Goal: Information Seeking & Learning: Learn about a topic

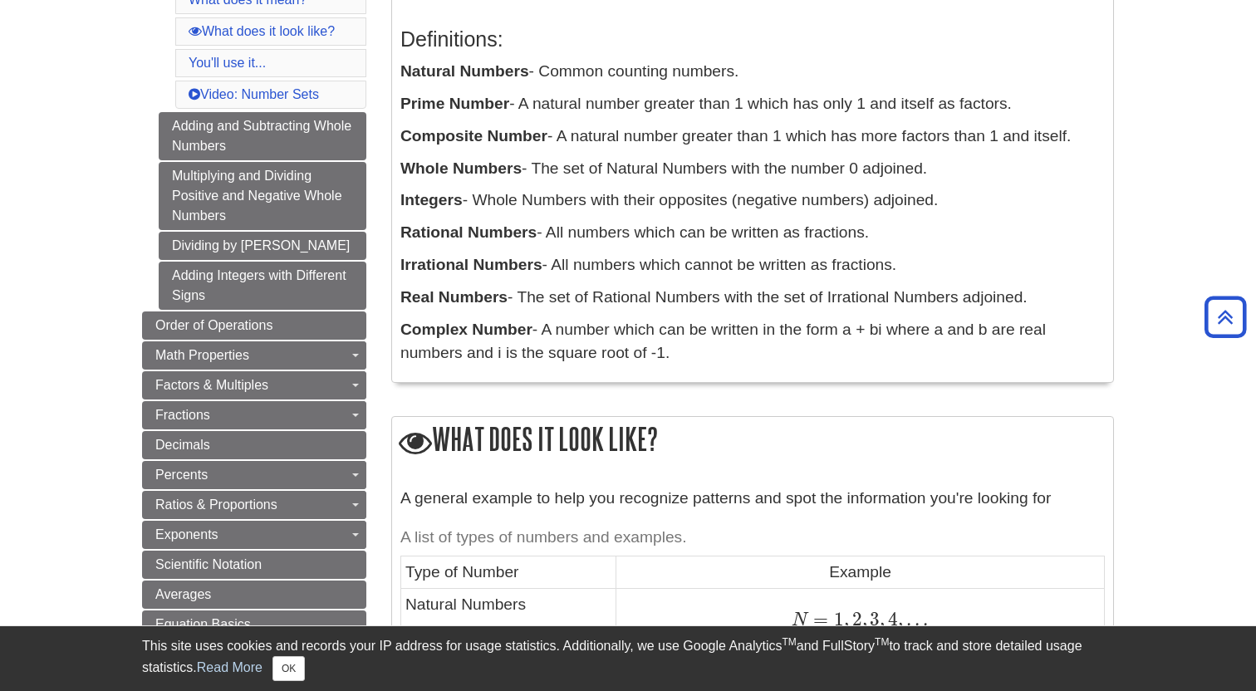
scroll to position [341, 0]
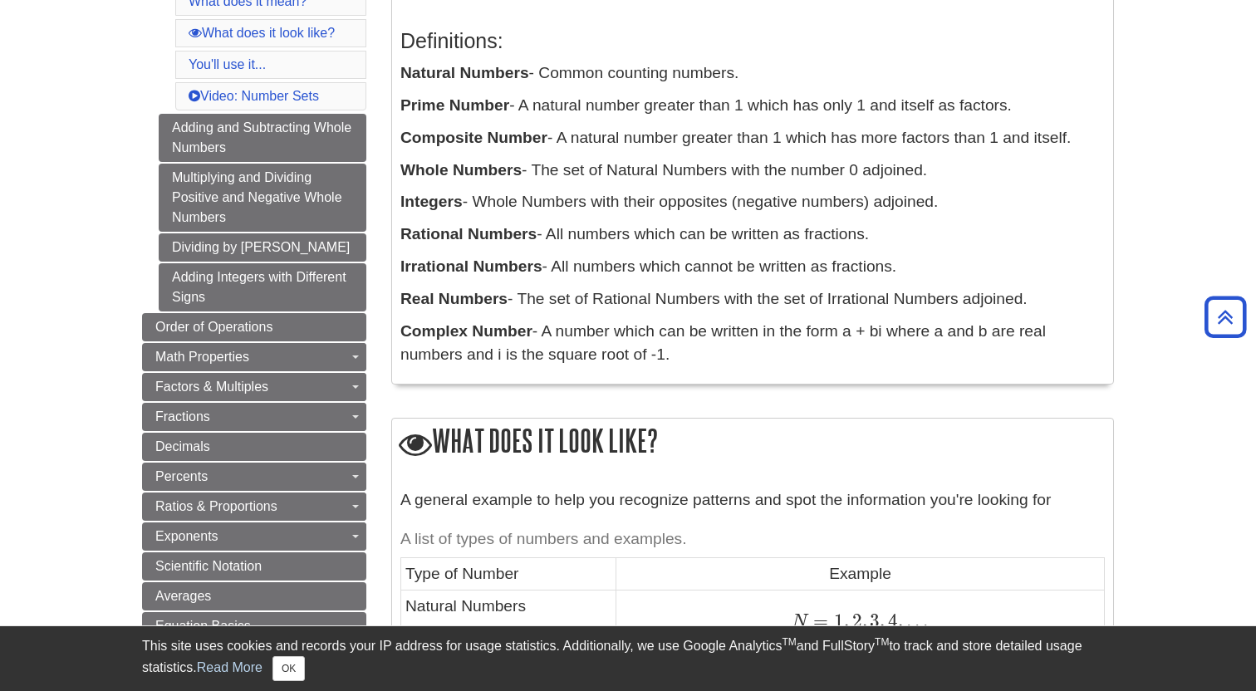
click at [437, 188] on div "Definitions: Natural Numbers - Common counting numbers. Prime Number - A natura…" at bounding box center [753, 193] width 705 height 363
click at [430, 177] on b "Whole Numbers" at bounding box center [461, 169] width 121 height 17
click at [703, 194] on p "Integers - Whole Numbers with their opposites (negative numbers) adjoined." at bounding box center [753, 202] width 705 height 24
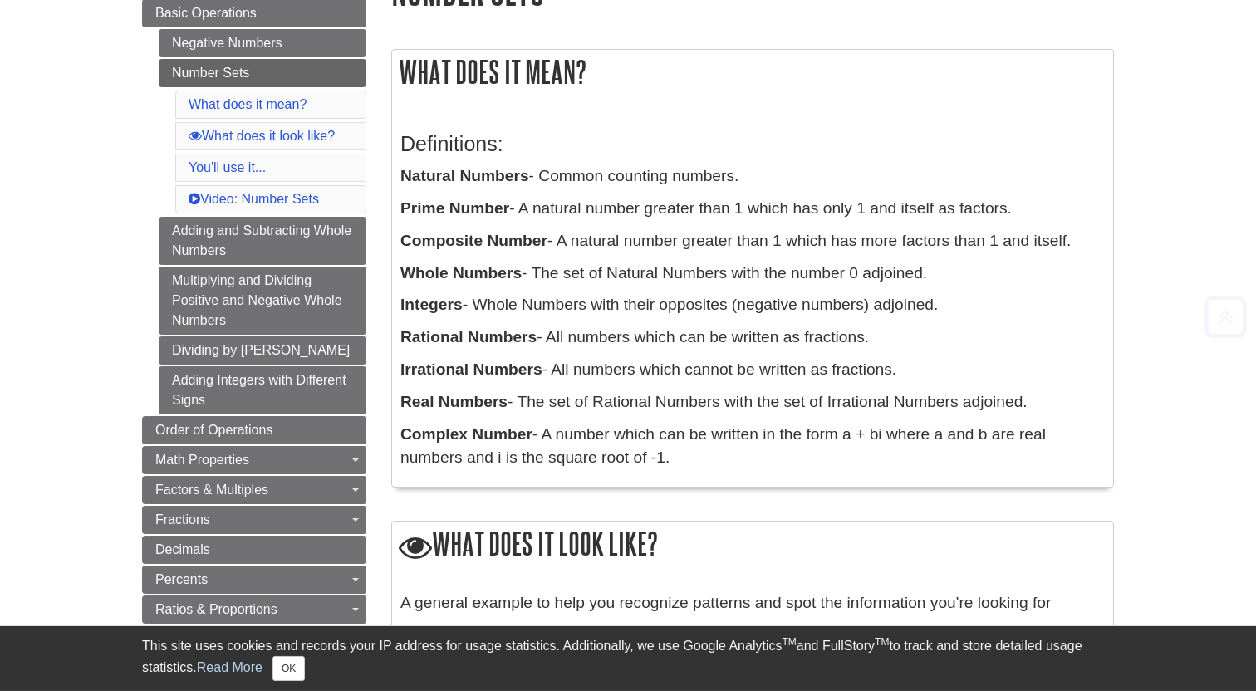
scroll to position [238, 0]
drag, startPoint x: 563, startPoint y: 340, endPoint x: 989, endPoint y: 353, distance: 426.5
click at [989, 353] on div "Definitions: Natural Numbers - Common counting numbers. Prime Number - A natura…" at bounding box center [753, 296] width 705 height 363
click at [514, 285] on p "Whole Numbers - The set of Natural Numbers with the number 0 adjoined." at bounding box center [753, 273] width 705 height 24
drag, startPoint x: 481, startPoint y: 309, endPoint x: 1029, endPoint y: 313, distance: 547.6
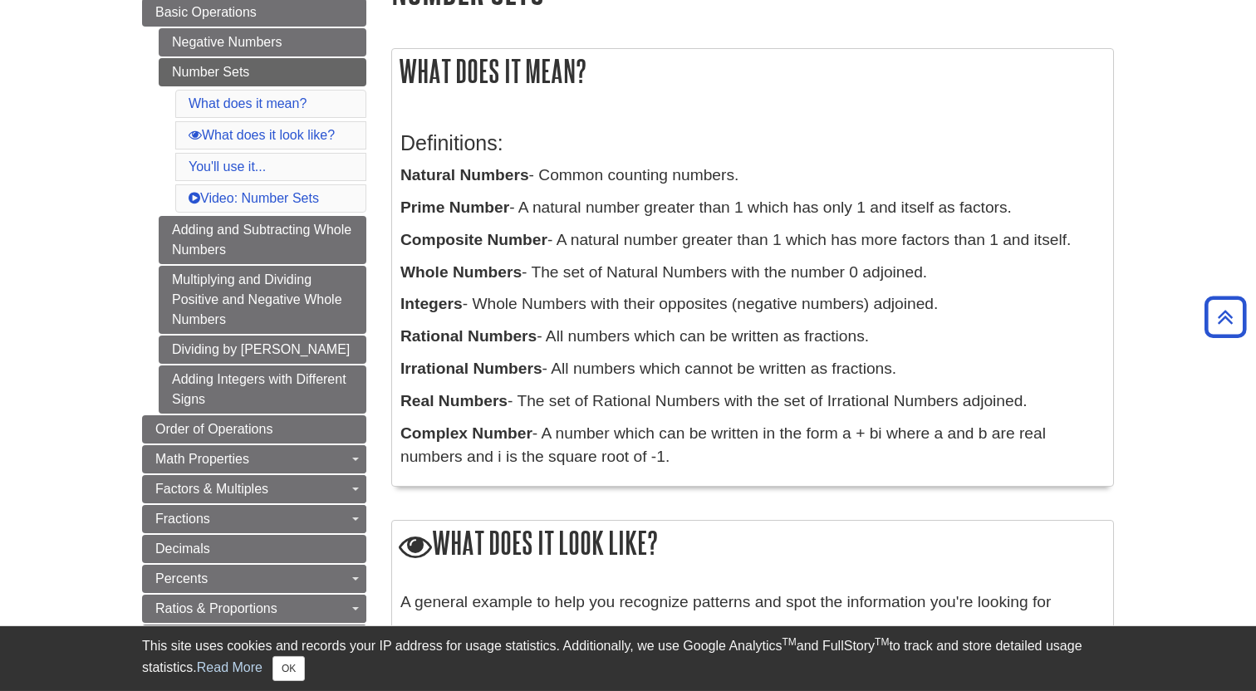
click at [1029, 313] on p "Integers - Whole Numbers with their opposites (negative numbers) adjoined." at bounding box center [753, 304] width 705 height 24
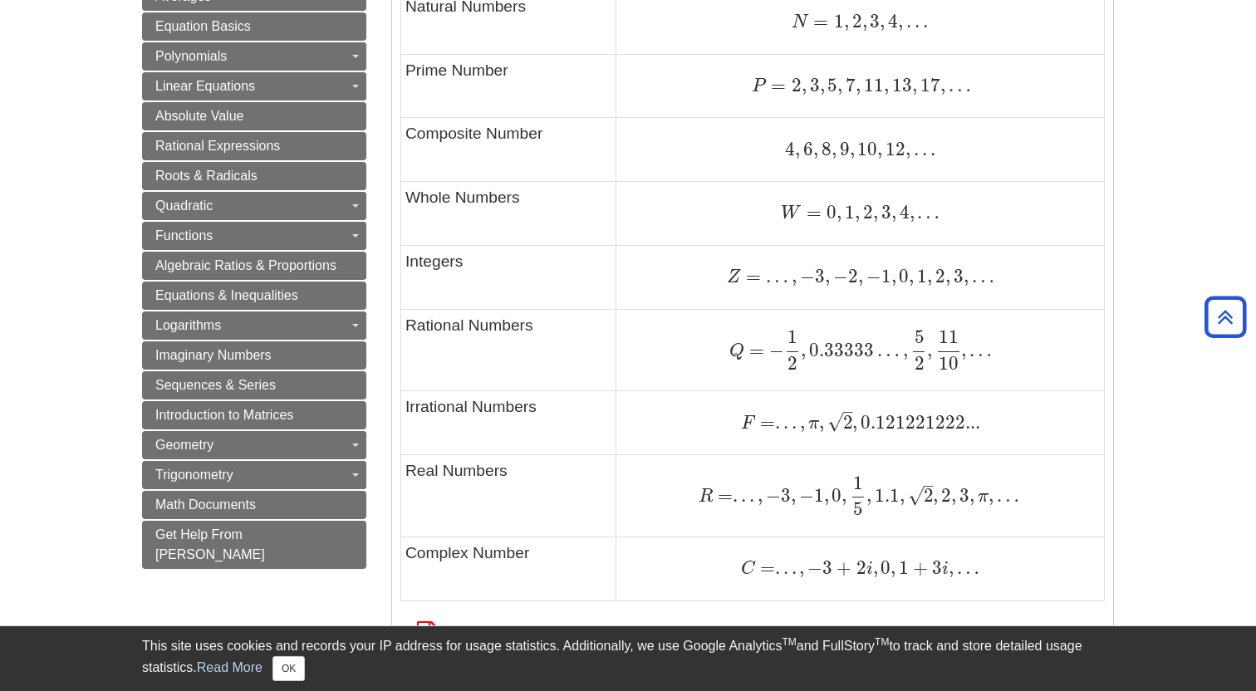
scroll to position [943, 0]
click at [735, 278] on span "Z" at bounding box center [734, 275] width 14 height 18
drag, startPoint x: 803, startPoint y: 277, endPoint x: 1028, endPoint y: 275, distance: 225.2
click at [1028, 276] on div "Z = … , − 3 , − 2 , − 1 , 0 , 1 , 2 , 3 , … Z = … , − 3 , − 2 , − 1 , 0 , 1 , 2…" at bounding box center [860, 274] width 479 height 22
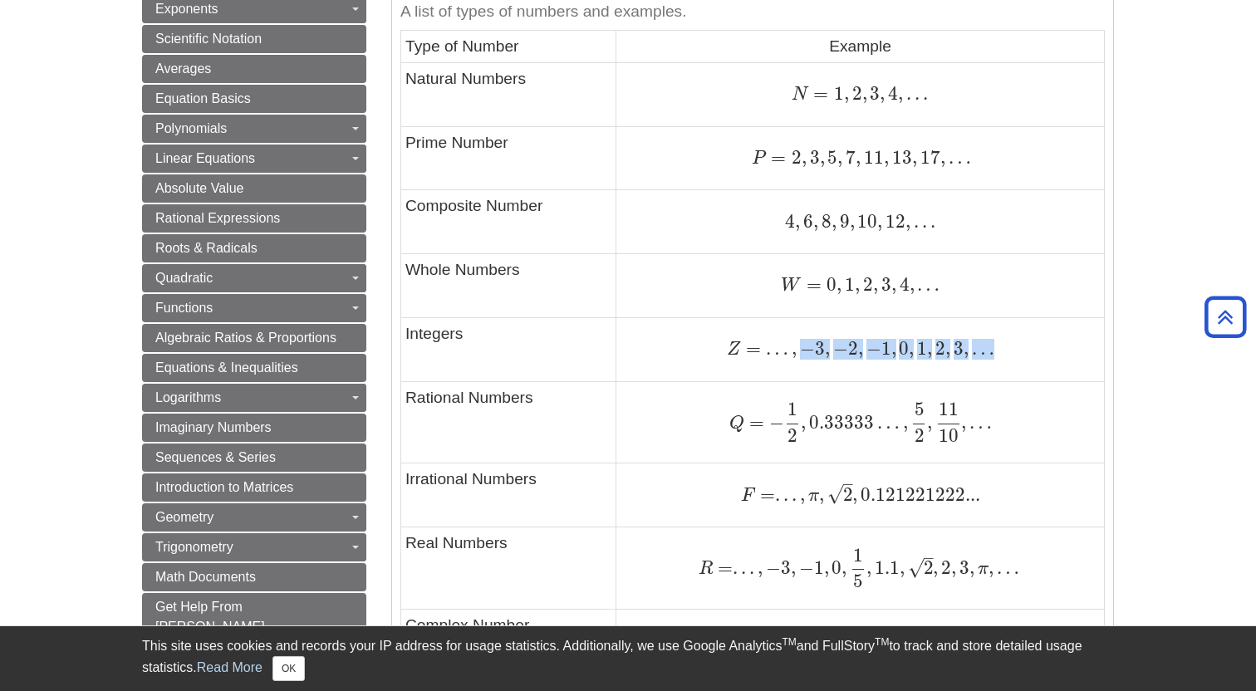
scroll to position [875, 0]
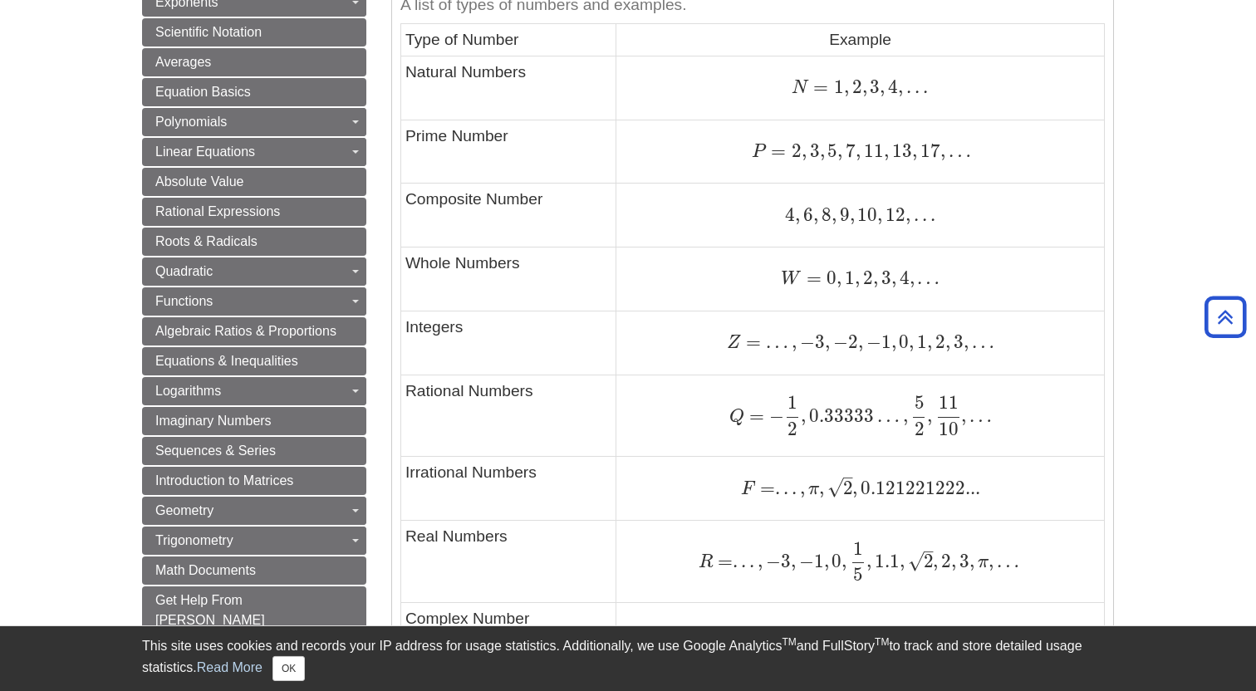
click at [1151, 346] on body "Library Chat This site uses cookies and records your IP address for usage stati…" at bounding box center [628, 458] width 1256 height 2666
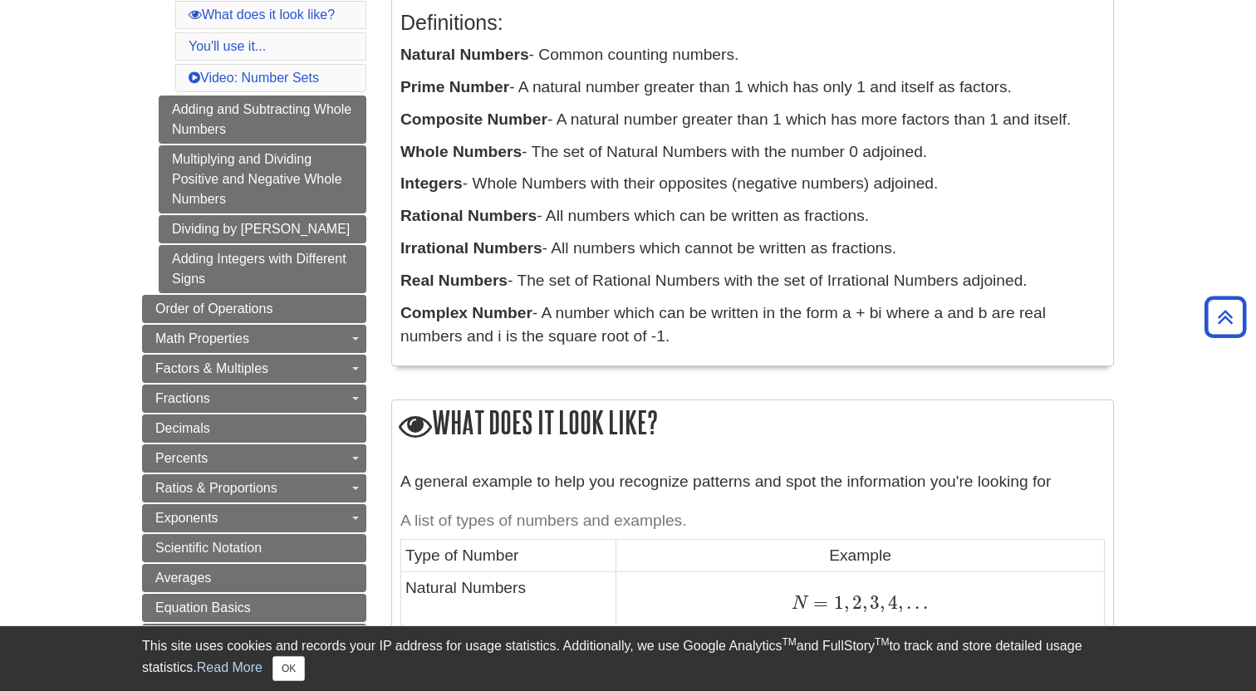
scroll to position [329, 0]
